Goal: Navigation & Orientation: Understand site structure

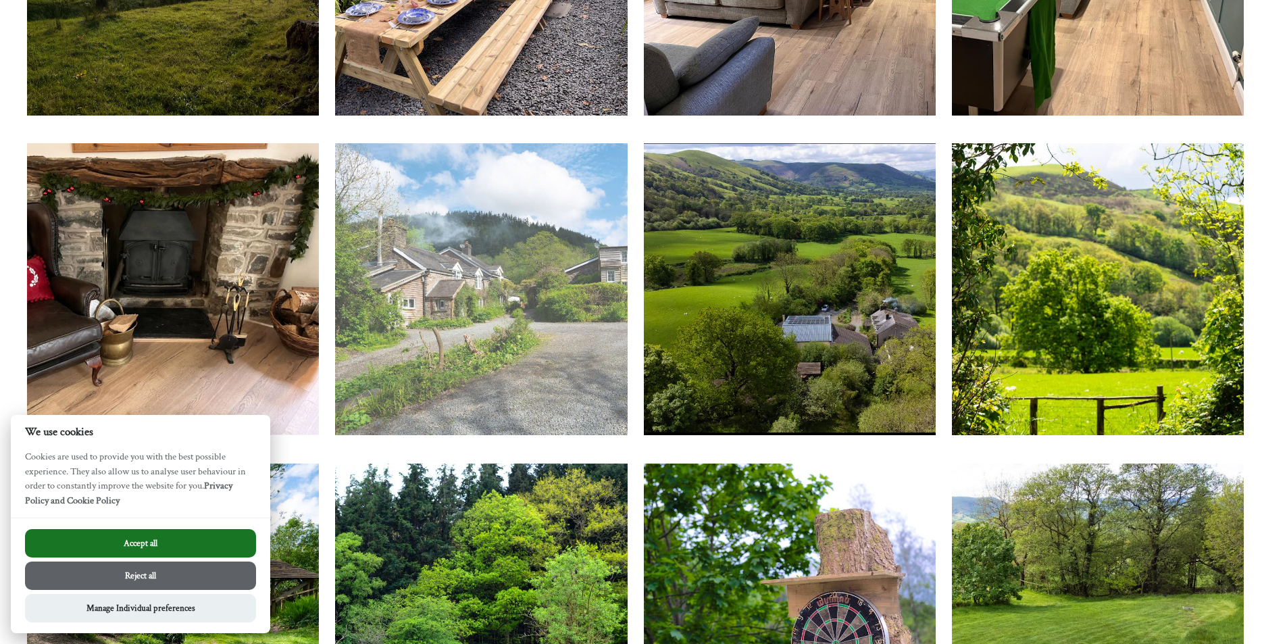
scroll to position [3109, 0]
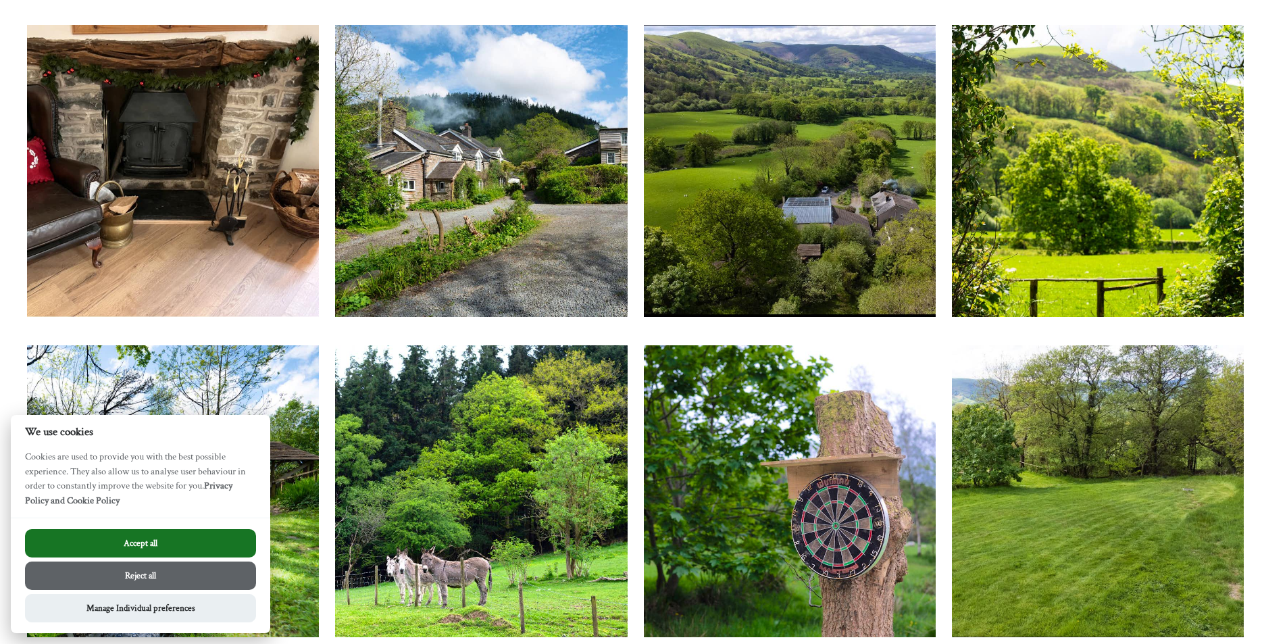
click at [185, 543] on button "Accept all" at bounding box center [140, 543] width 231 height 28
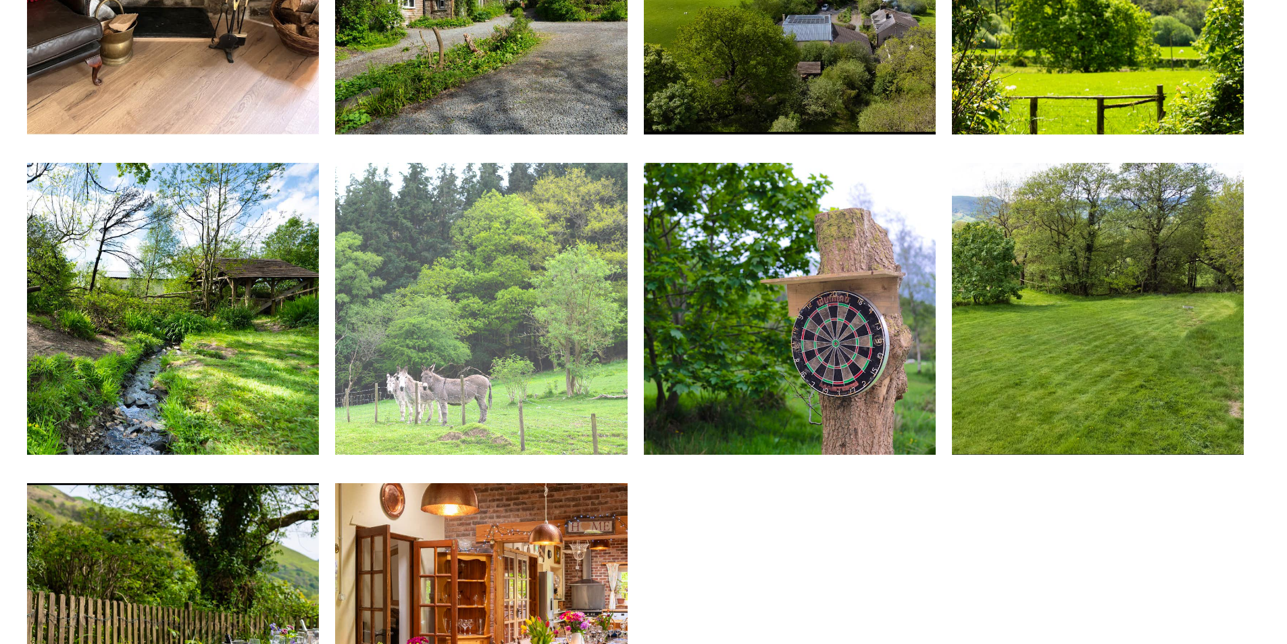
scroll to position [3514, 0]
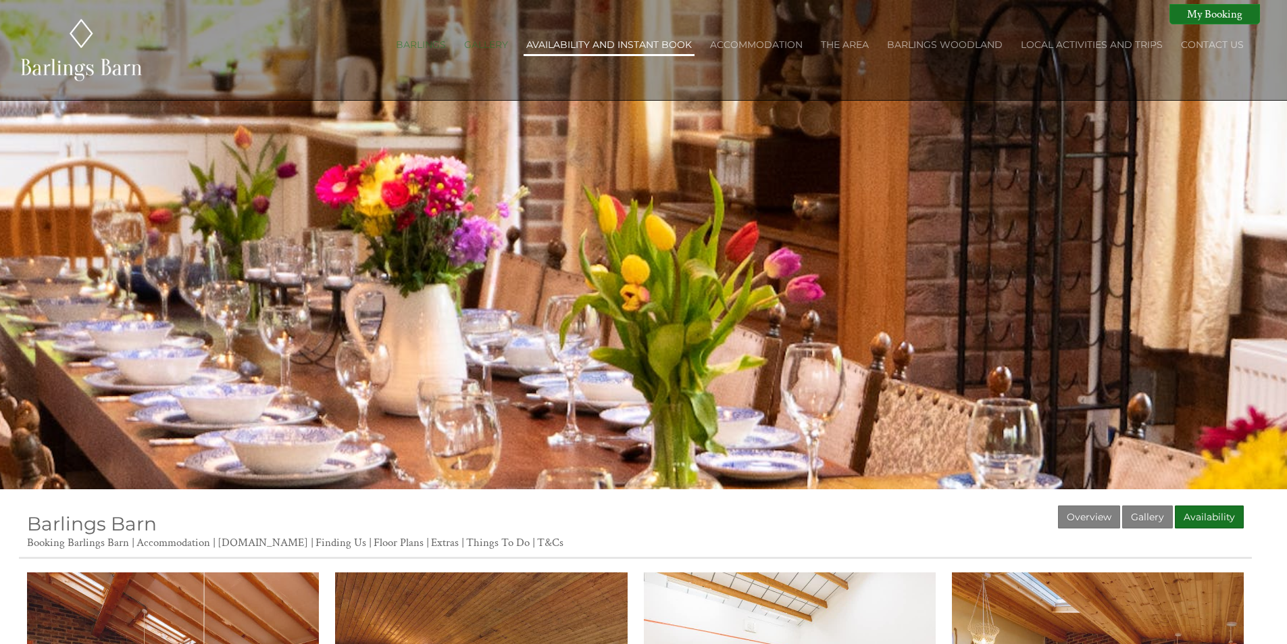
click at [626, 43] on link "Availability and Instant Book" at bounding box center [609, 45] width 166 height 12
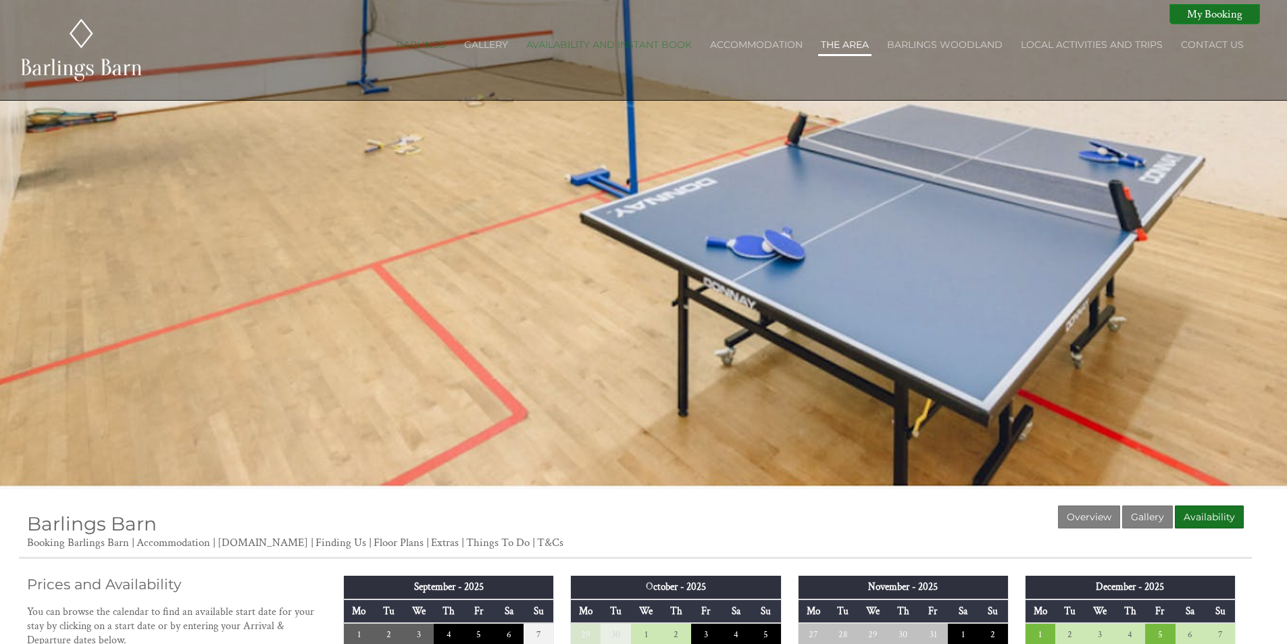
click at [848, 43] on link "The Area" at bounding box center [845, 45] width 48 height 12
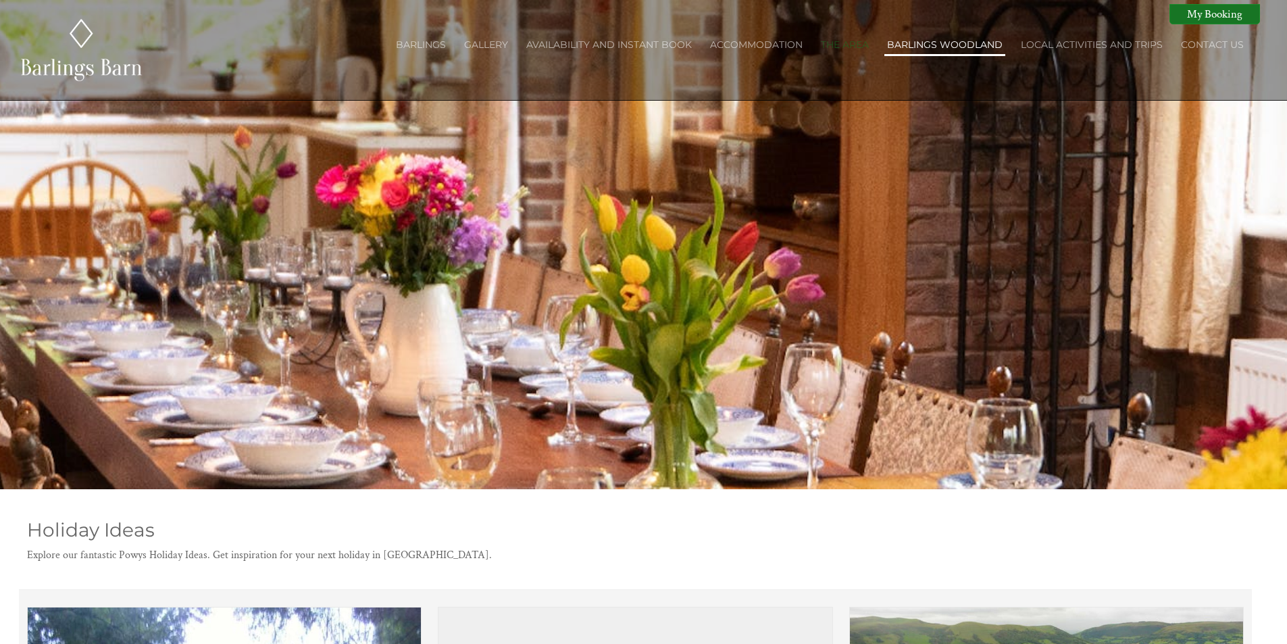
click at [946, 43] on link "Barlings Woodland" at bounding box center [945, 45] width 116 height 12
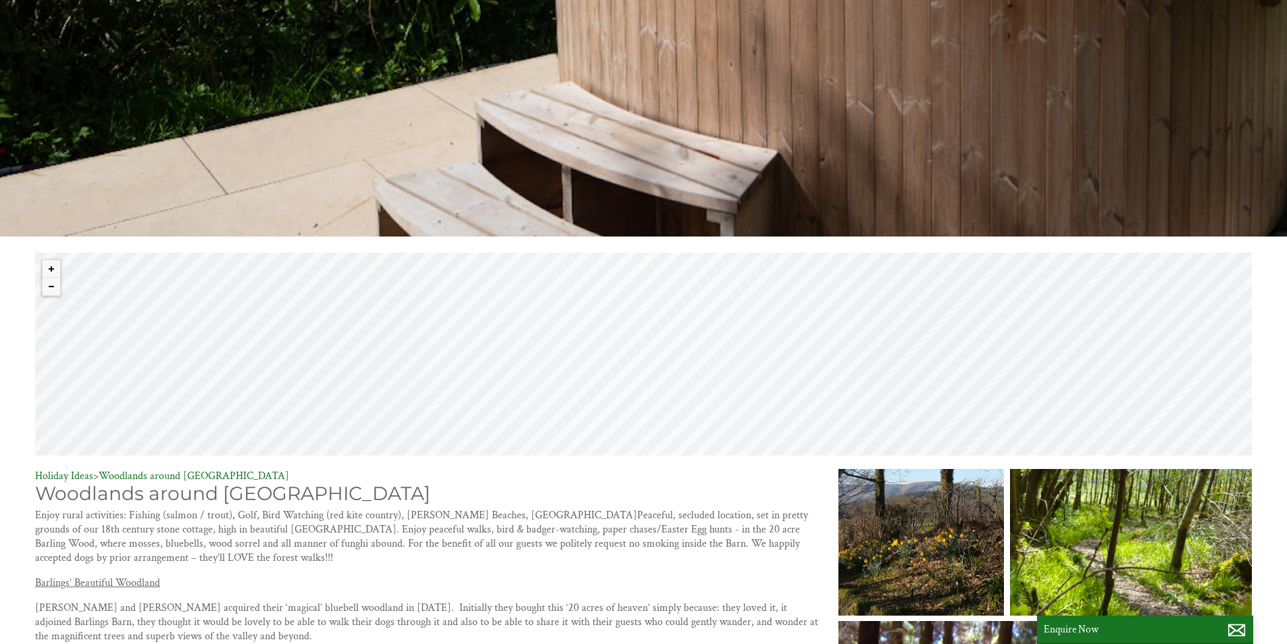
scroll to position [405, 0]
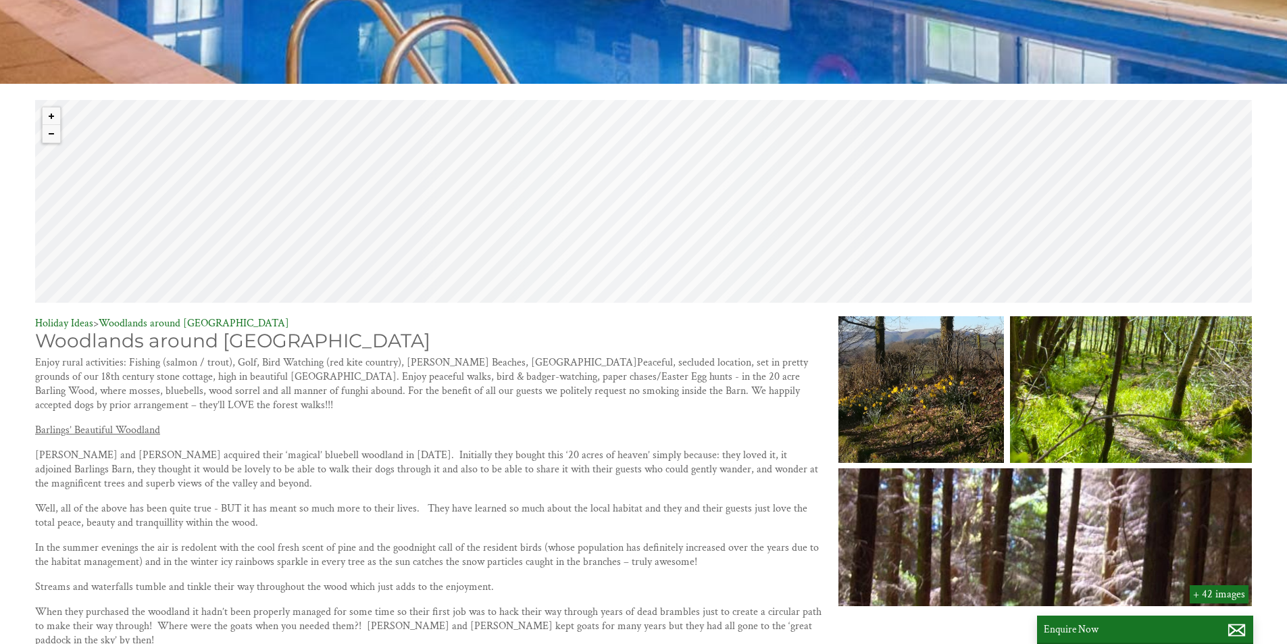
click at [661, 215] on div "© MapTiler © OpenStreetMap contributors" at bounding box center [643, 201] width 1217 height 203
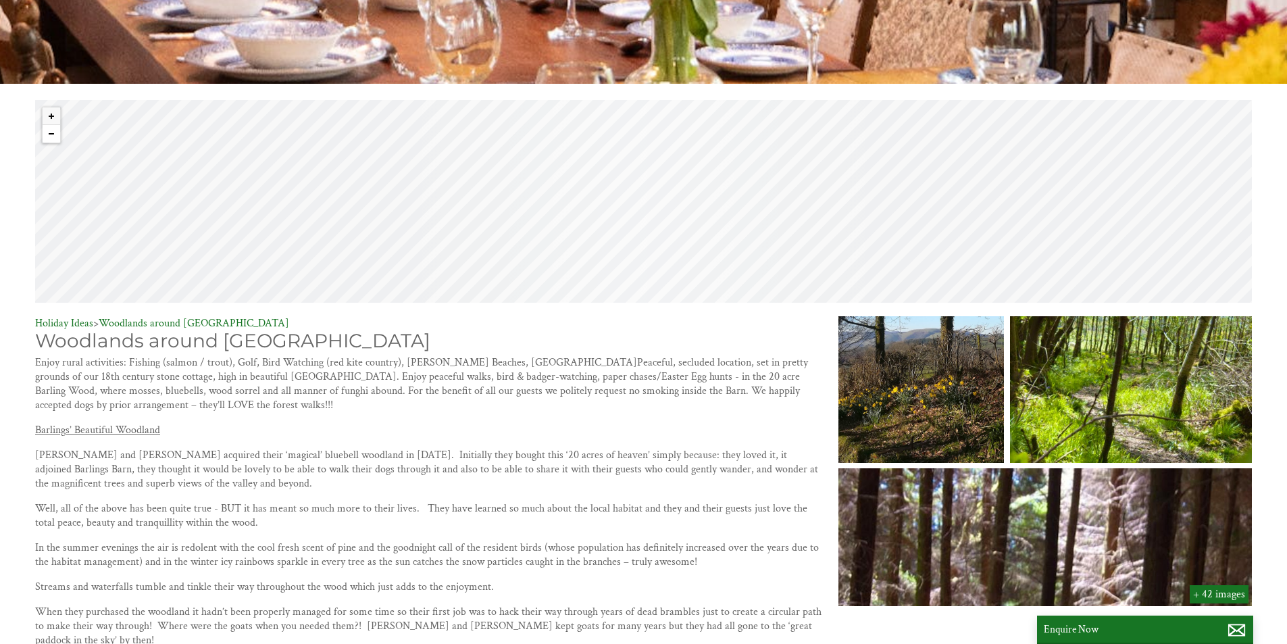
click at [53, 132] on button "Zoom out" at bounding box center [52, 134] width 18 height 18
click at [53, 130] on button "Zoom out" at bounding box center [52, 134] width 18 height 18
click at [53, 128] on button "Zoom out" at bounding box center [52, 134] width 18 height 18
